Goal: Transaction & Acquisition: Purchase product/service

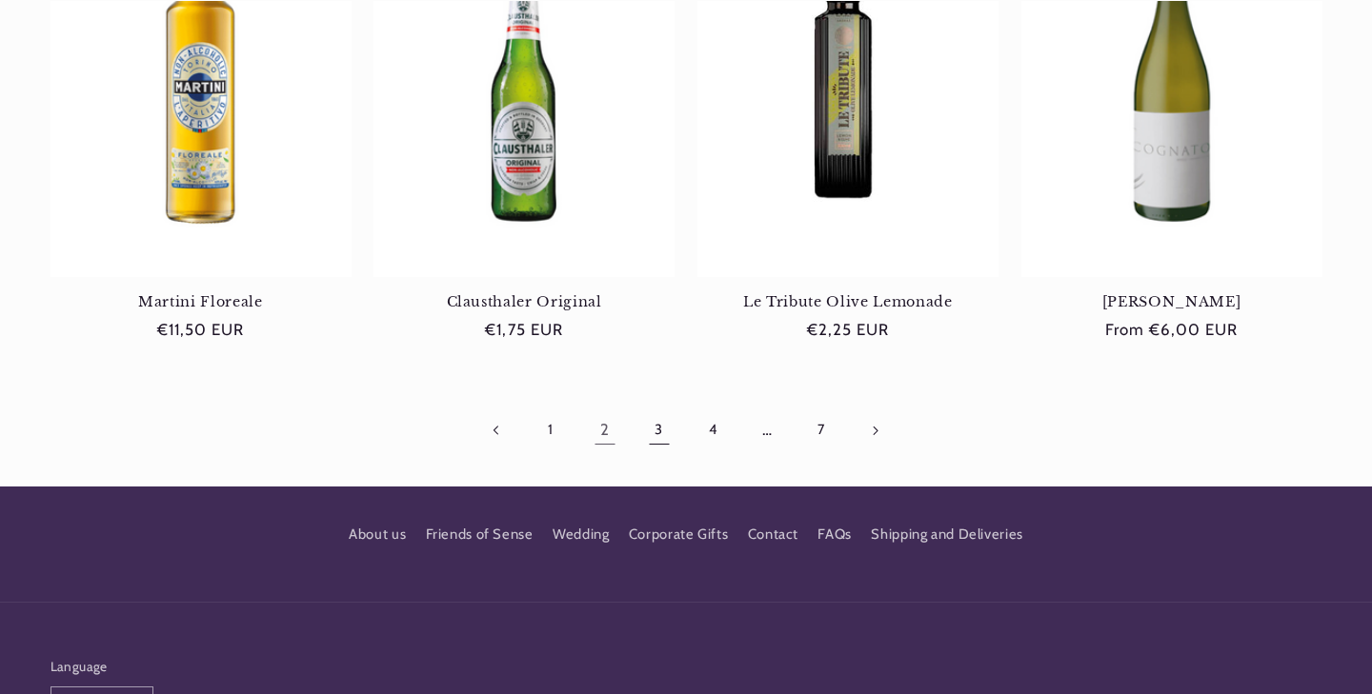
scroll to position [0, 1240]
click at [652, 425] on link "3" at bounding box center [659, 431] width 44 height 44
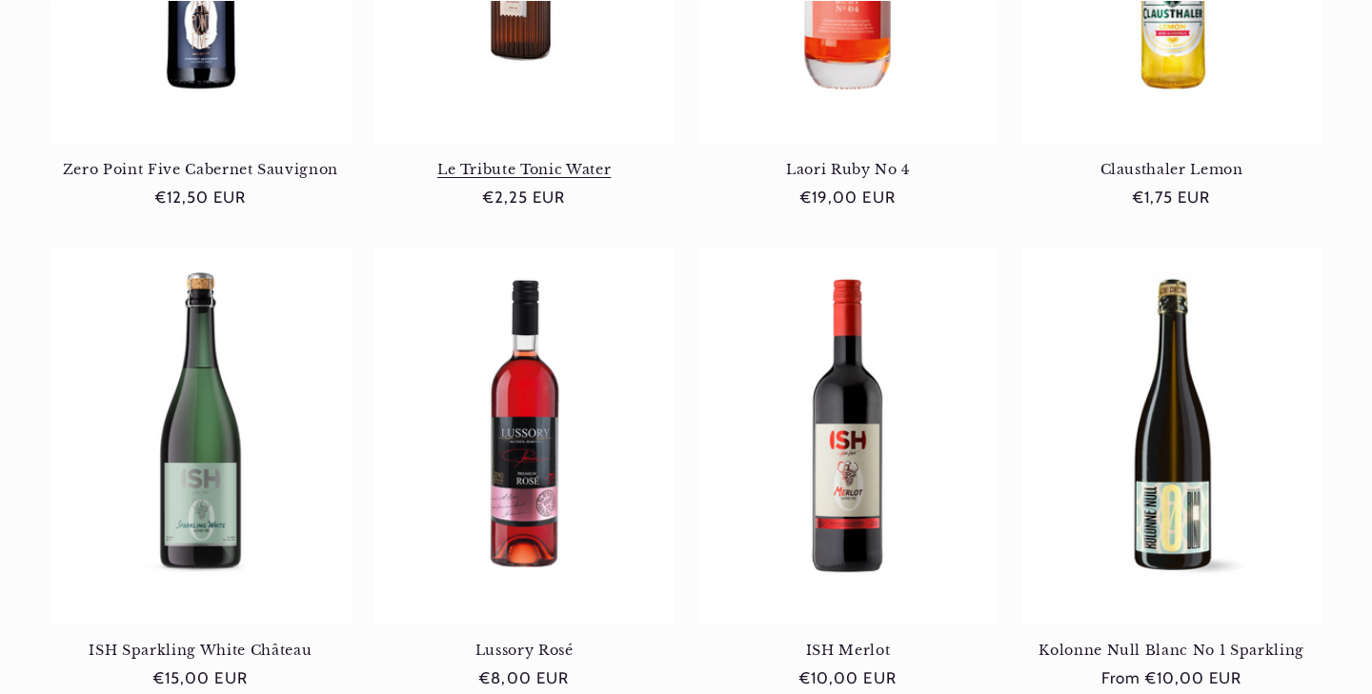
scroll to position [1662, 0]
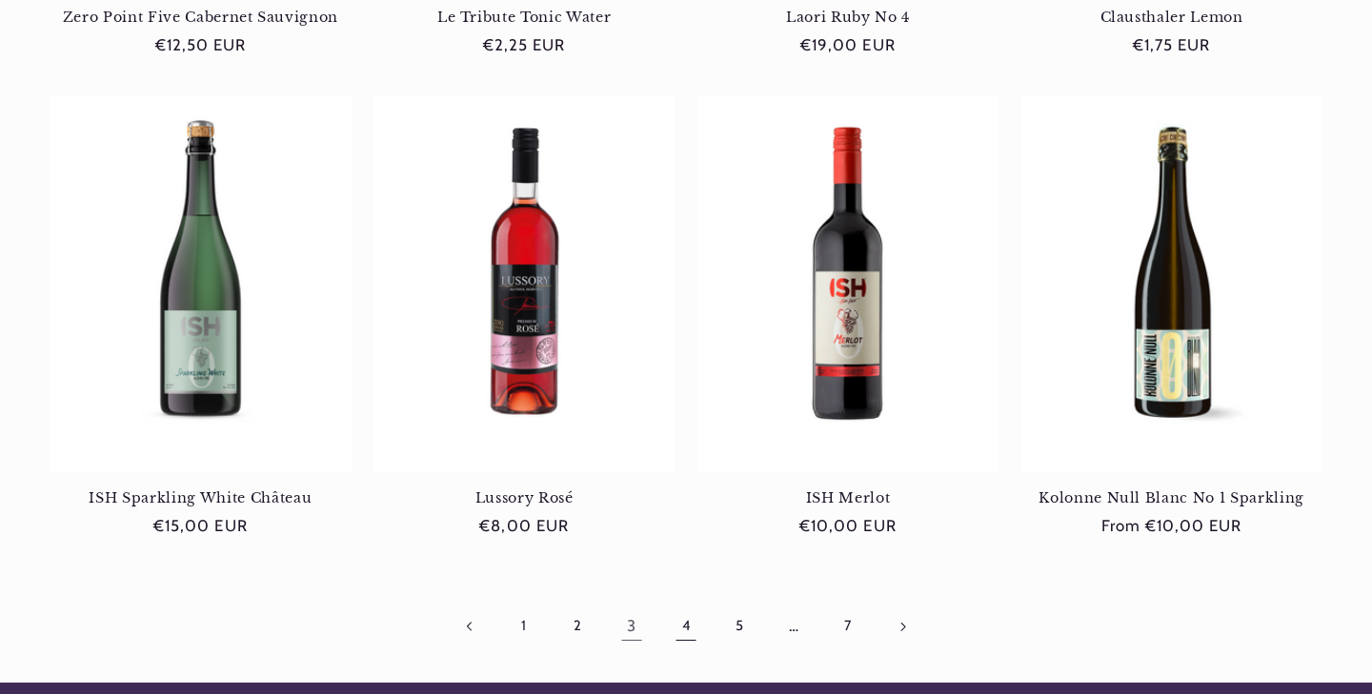
click at [678, 622] on link "4" at bounding box center [686, 627] width 44 height 44
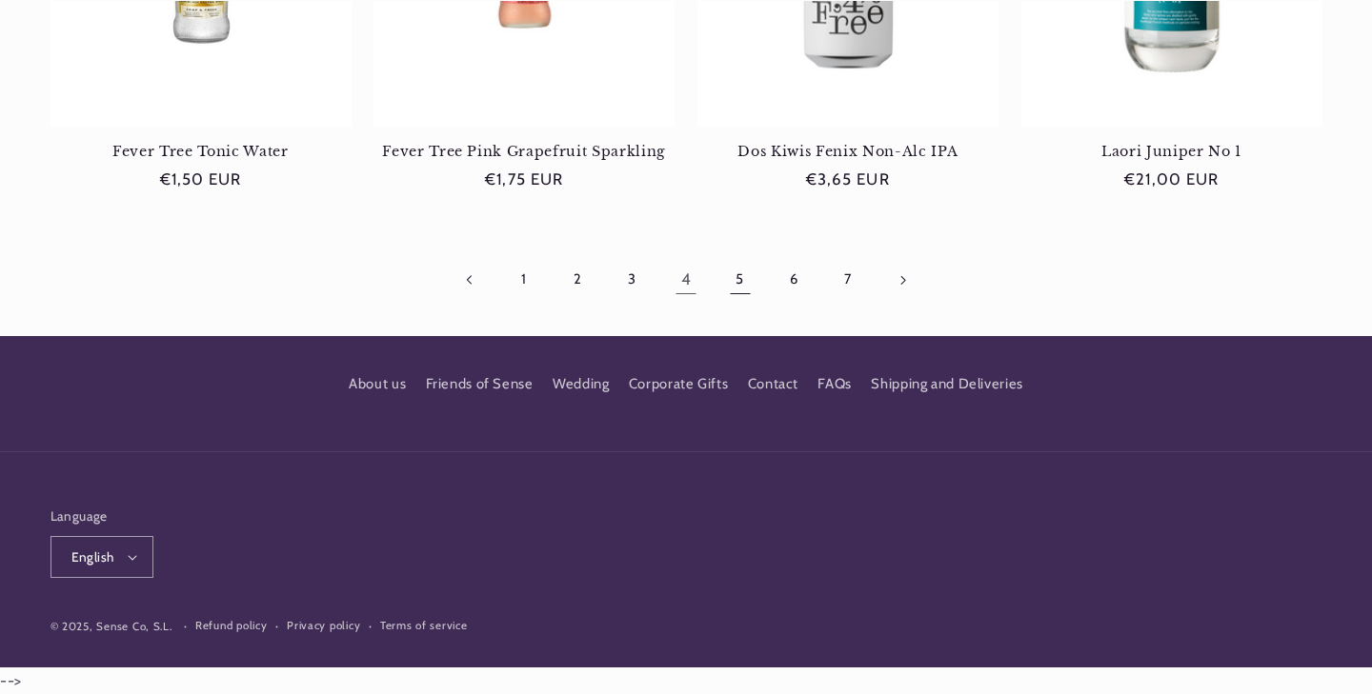
scroll to position [0, 1240]
click at [733, 275] on link "5" at bounding box center [740, 280] width 44 height 44
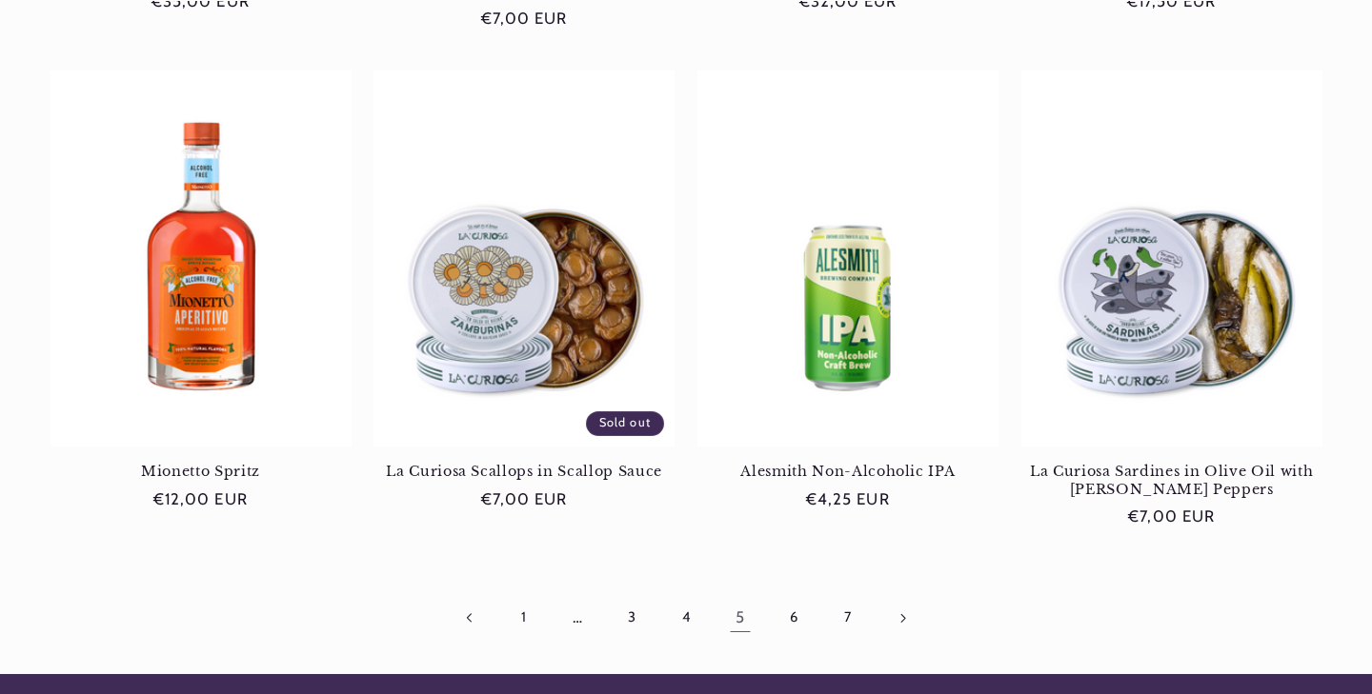
scroll to position [1760, 0]
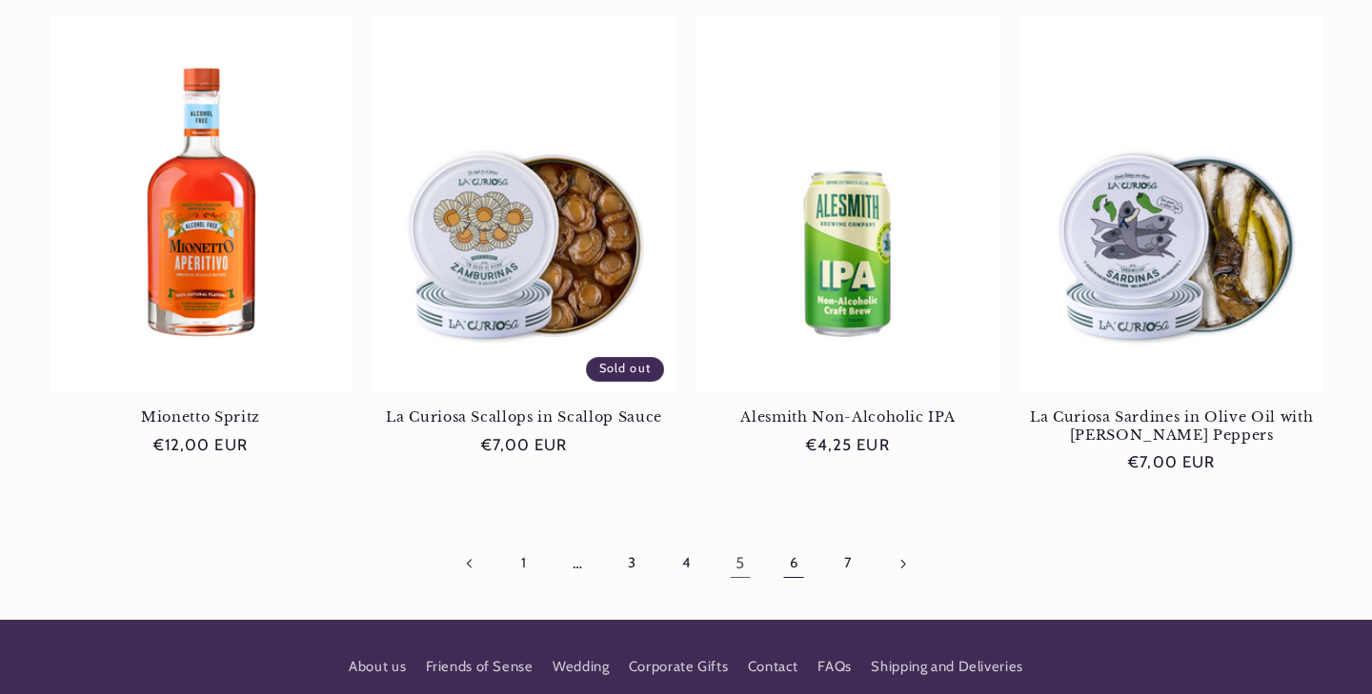
click at [781, 564] on link "6" at bounding box center [794, 564] width 44 height 44
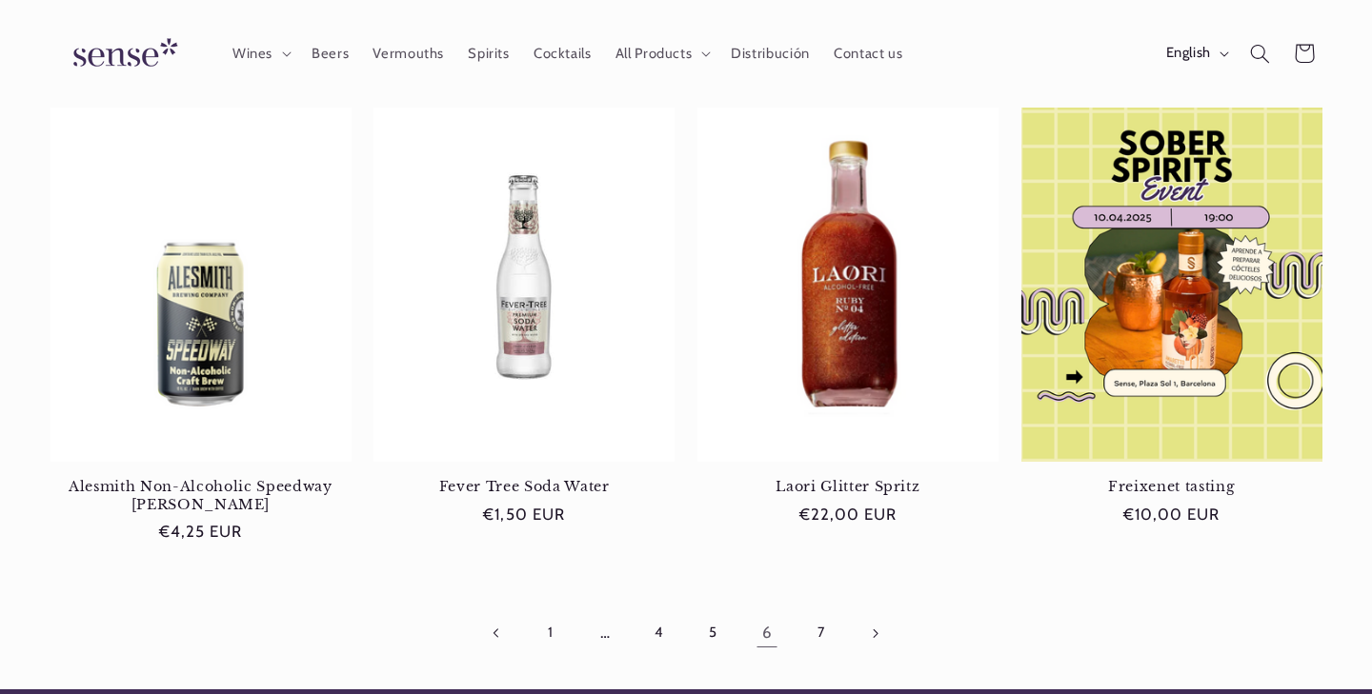
scroll to position [1628, 0]
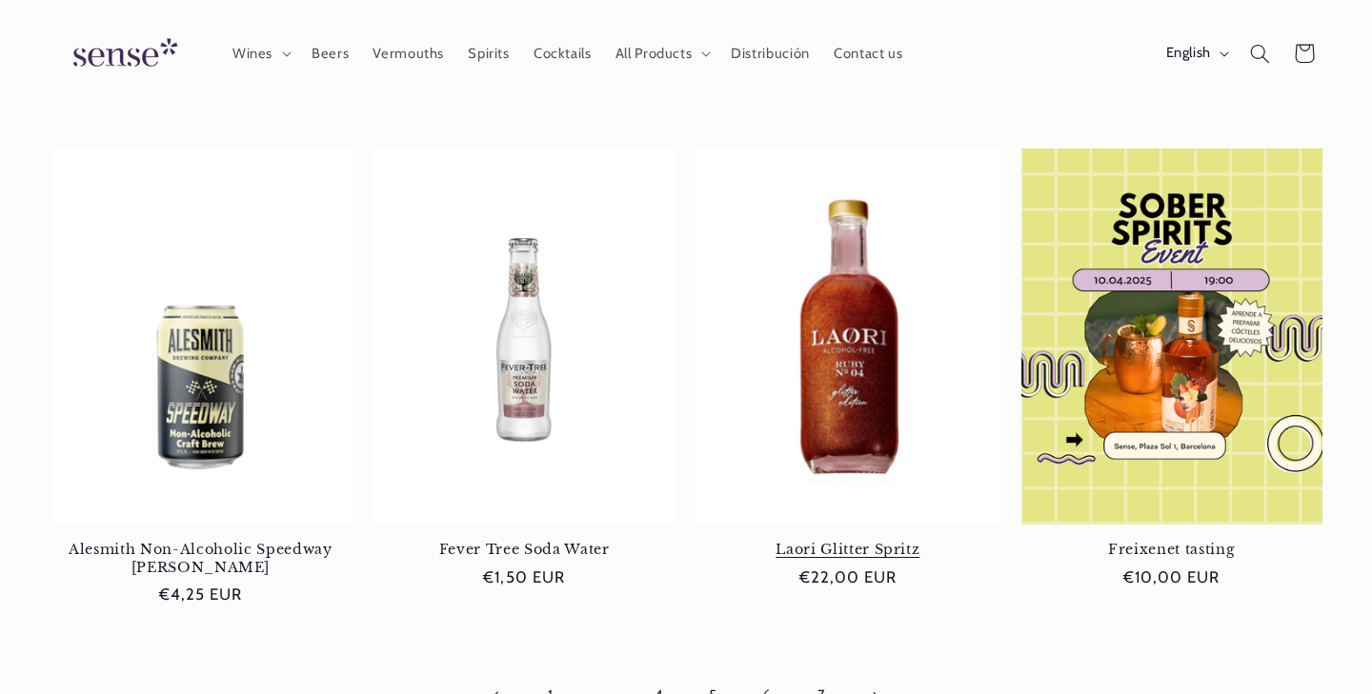
click at [829, 541] on link "Laori Glitter Spritz" at bounding box center [847, 549] width 301 height 17
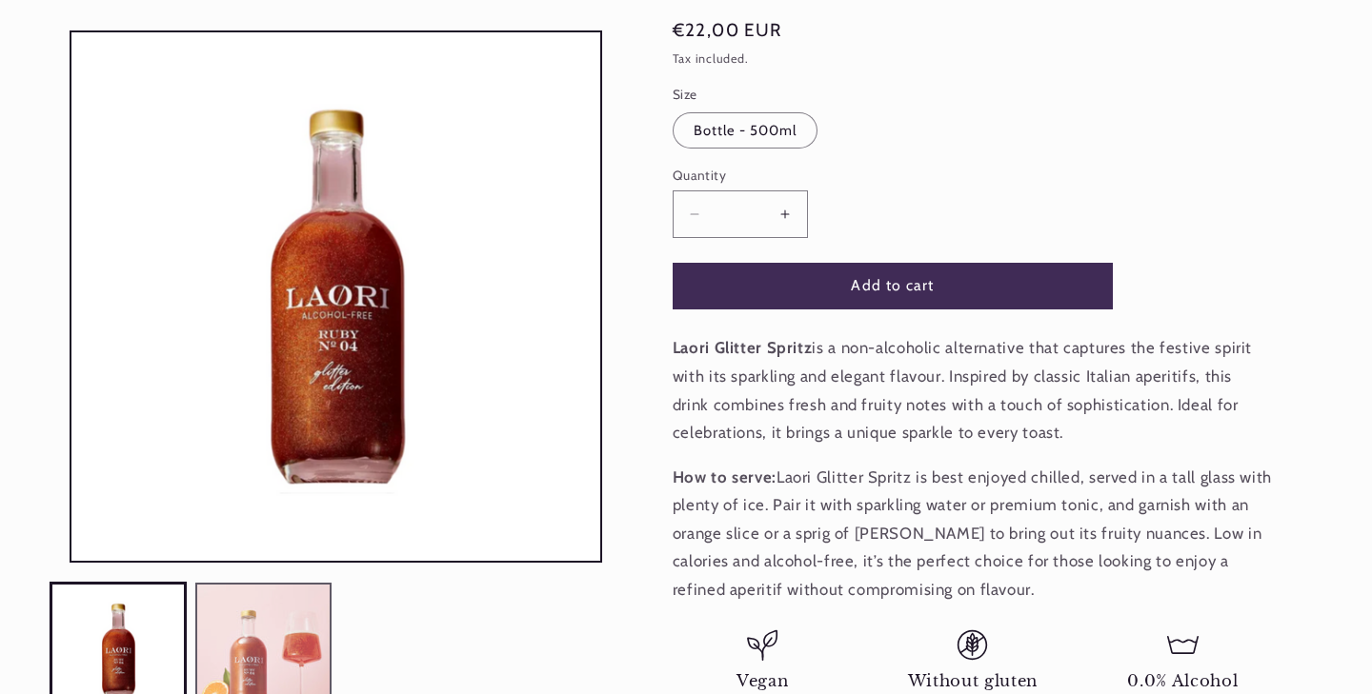
scroll to position [0, 1240]
click at [273, 650] on button "Load image 2 in gallery view" at bounding box center [262, 650] width 135 height 135
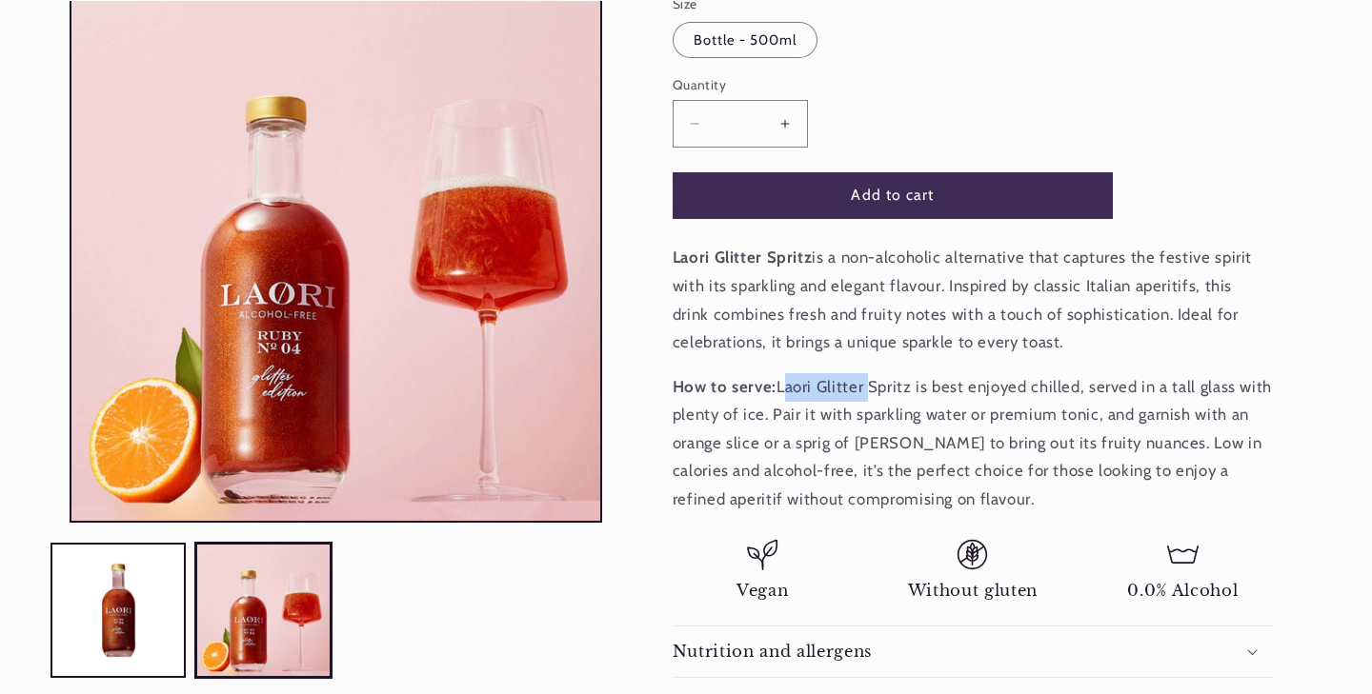
drag, startPoint x: 864, startPoint y: 386, endPoint x: 779, endPoint y: 388, distance: 84.8
click at [779, 388] on p "How to serve: Laori Glitter Spritz is best enjoyed chilled, served in a tall gl…" at bounding box center [973, 443] width 600 height 141
copy p "Laori Glitter"
